Goal: Task Accomplishment & Management: Complete application form

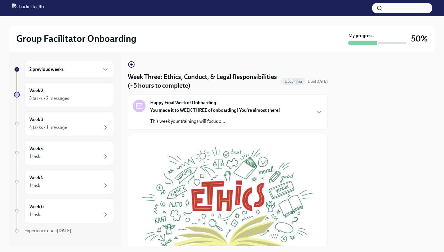
scroll to position [224, 0]
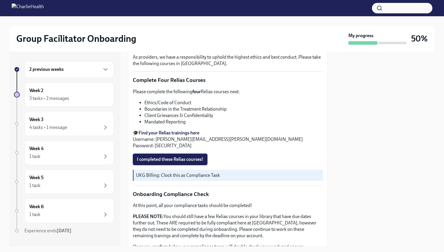
click at [198, 157] on span "I completed these Relias courses!" at bounding box center [170, 160] width 67 height 6
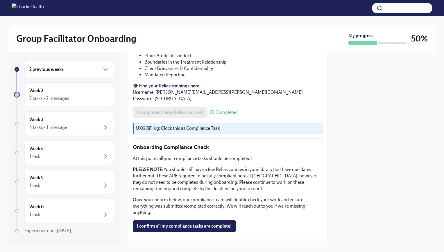
scroll to position [283, 0]
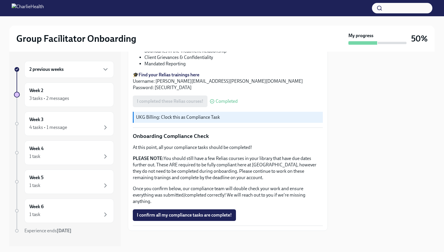
click at [81, 70] on div "2 previous weeks" at bounding box center [69, 69] width 80 height 7
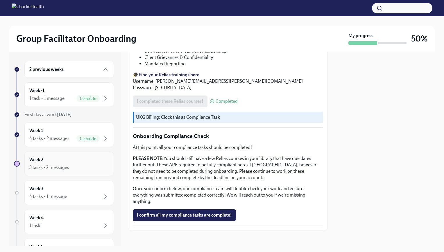
click at [85, 162] on div "Week 2 3 tasks • 2 messages" at bounding box center [69, 164] width 80 height 15
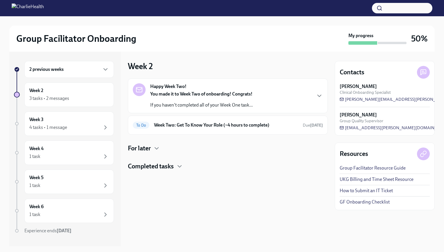
click at [215, 97] on div "You made it to Week Two of onboarding! Congrats! If you haven't completed all o…" at bounding box center [201, 99] width 103 height 17
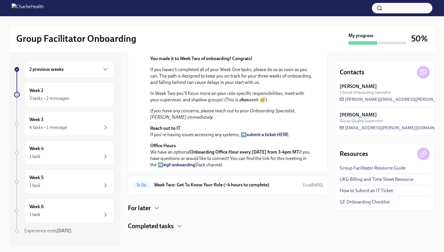
scroll to position [132, 0]
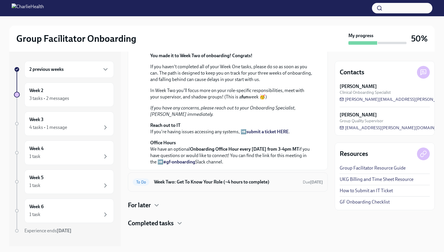
click at [201, 185] on h6 "Week Two: Get To Know Your Role (~4 hours to complete)" at bounding box center [226, 182] width 144 height 6
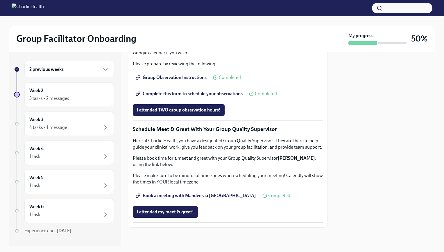
scroll to position [521, 0]
click at [75, 69] on div "2 previous weeks" at bounding box center [69, 69] width 80 height 7
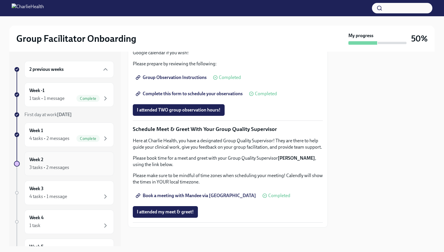
click at [81, 157] on div "Week 2 3 tasks • 2 messages" at bounding box center [69, 164] width 80 height 15
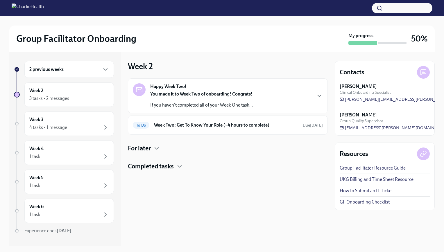
click at [235, 103] on p "If you haven't completed all of your Week One task..." at bounding box center [201, 105] width 103 height 6
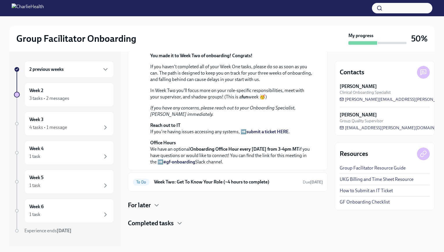
scroll to position [132, 0]
click at [216, 182] on h6 "Week Two: Get To Know Your Role (~4 hours to complete)" at bounding box center [226, 182] width 144 height 6
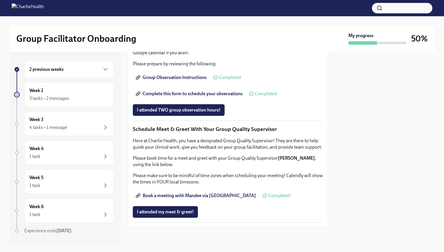
scroll to position [492, 0]
click at [95, 131] on div "Week 3 4 tasks • 1 message" at bounding box center [69, 124] width 90 height 24
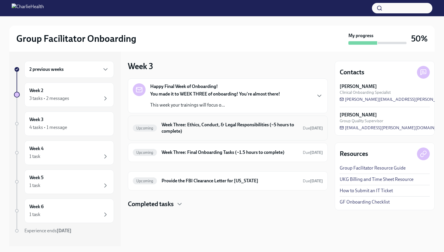
click at [189, 128] on h6 "Week Three: Ethics, Conduct, & Legal Responsibilities (~5 hours to complete)" at bounding box center [230, 128] width 137 height 13
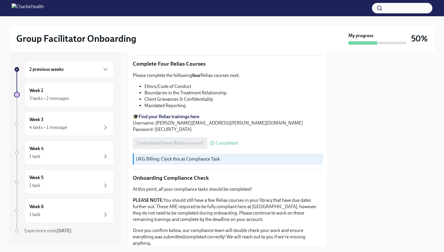
scroll to position [224, 0]
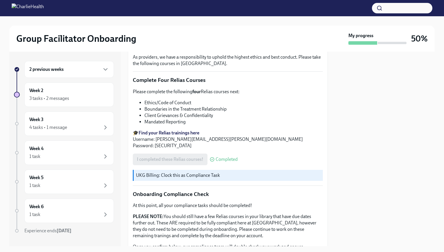
click at [88, 67] on div "2 previous weeks" at bounding box center [69, 69] width 80 height 7
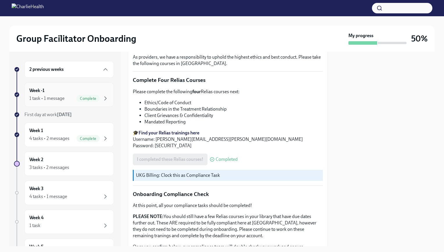
click at [90, 87] on div "Week -1 1 task • 1 message Complete" at bounding box center [69, 95] width 90 height 24
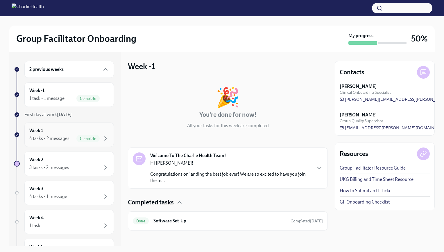
click at [95, 128] on div "Week 1 4 tasks • 2 messages Complete" at bounding box center [69, 135] width 80 height 15
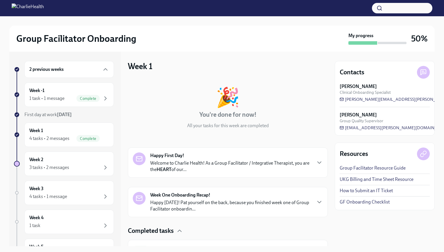
click at [358, 181] on link "UKG Billing and Time Sheet Resource" at bounding box center [377, 179] width 74 height 6
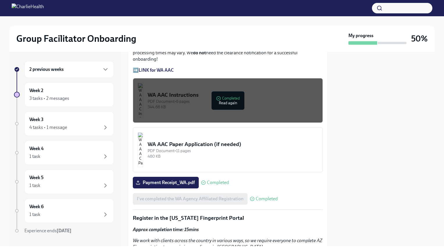
scroll to position [514, 0]
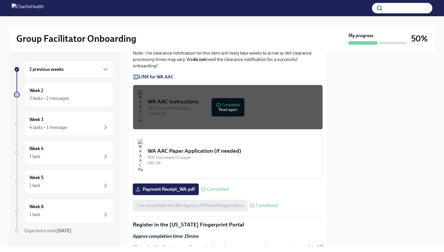
click at [187, 187] on span "Payment Receipt_WA.pdf" at bounding box center [166, 190] width 58 height 6
click at [0, 0] on input "Payment Receipt_WA.pdf" at bounding box center [0, 0] width 0 height 0
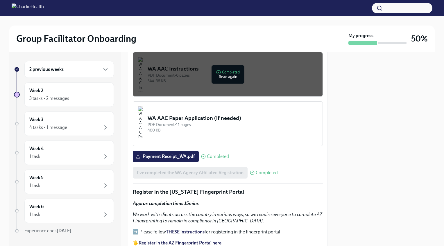
scroll to position [543, 0]
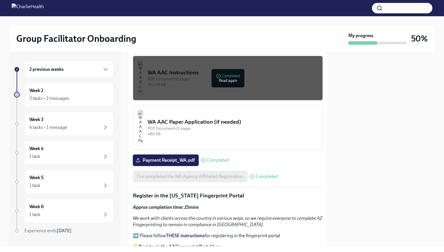
click at [231, 118] on div "WA AAC Paper Application (if needed)" at bounding box center [233, 122] width 170 height 8
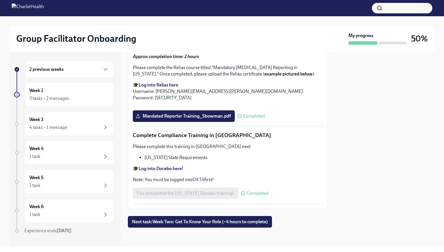
scroll to position [1153, 0]
click at [265, 106] on button "Zoom image" at bounding box center [228, 106] width 190 height 0
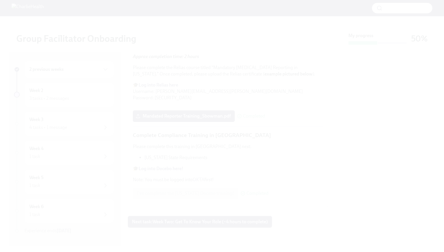
click at [265, 138] on button "Unzoom image" at bounding box center [222, 126] width 444 height 252
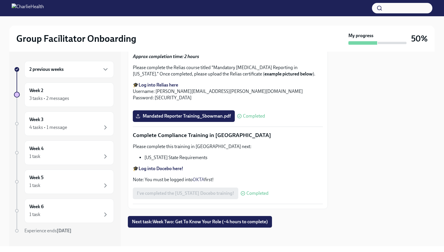
scroll to position [1211, 0]
click at [221, 119] on span "Mandated Reporter Training_Sbowman.pdf" at bounding box center [184, 116] width 94 height 6
click at [0, 0] on input "Mandated Reporter Training_Sbowman.pdf" at bounding box center [0, 0] width 0 height 0
